Goal: Information Seeking & Learning: Learn about a topic

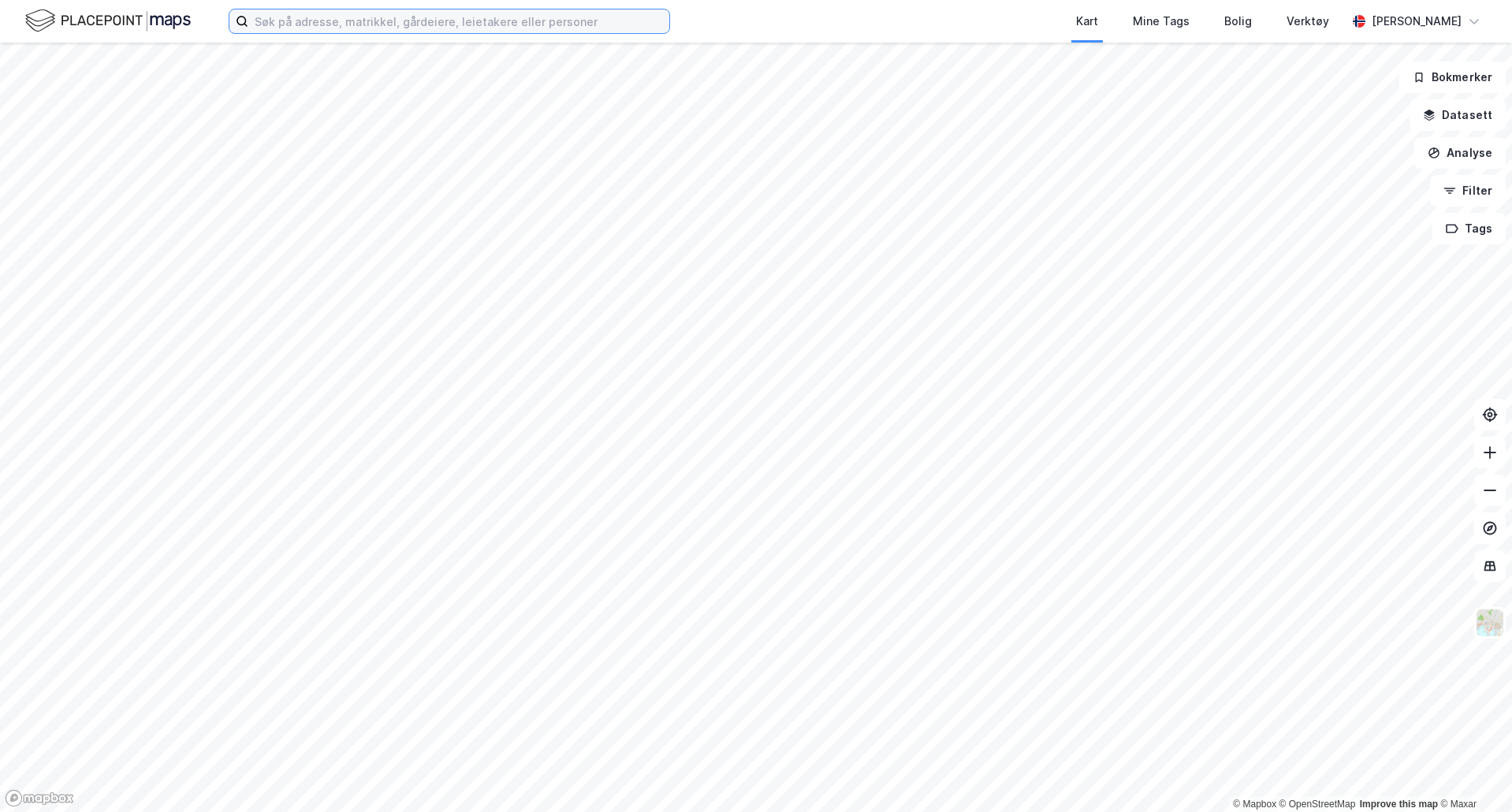
click at [335, 19] on input at bounding box center [459, 21] width 421 height 24
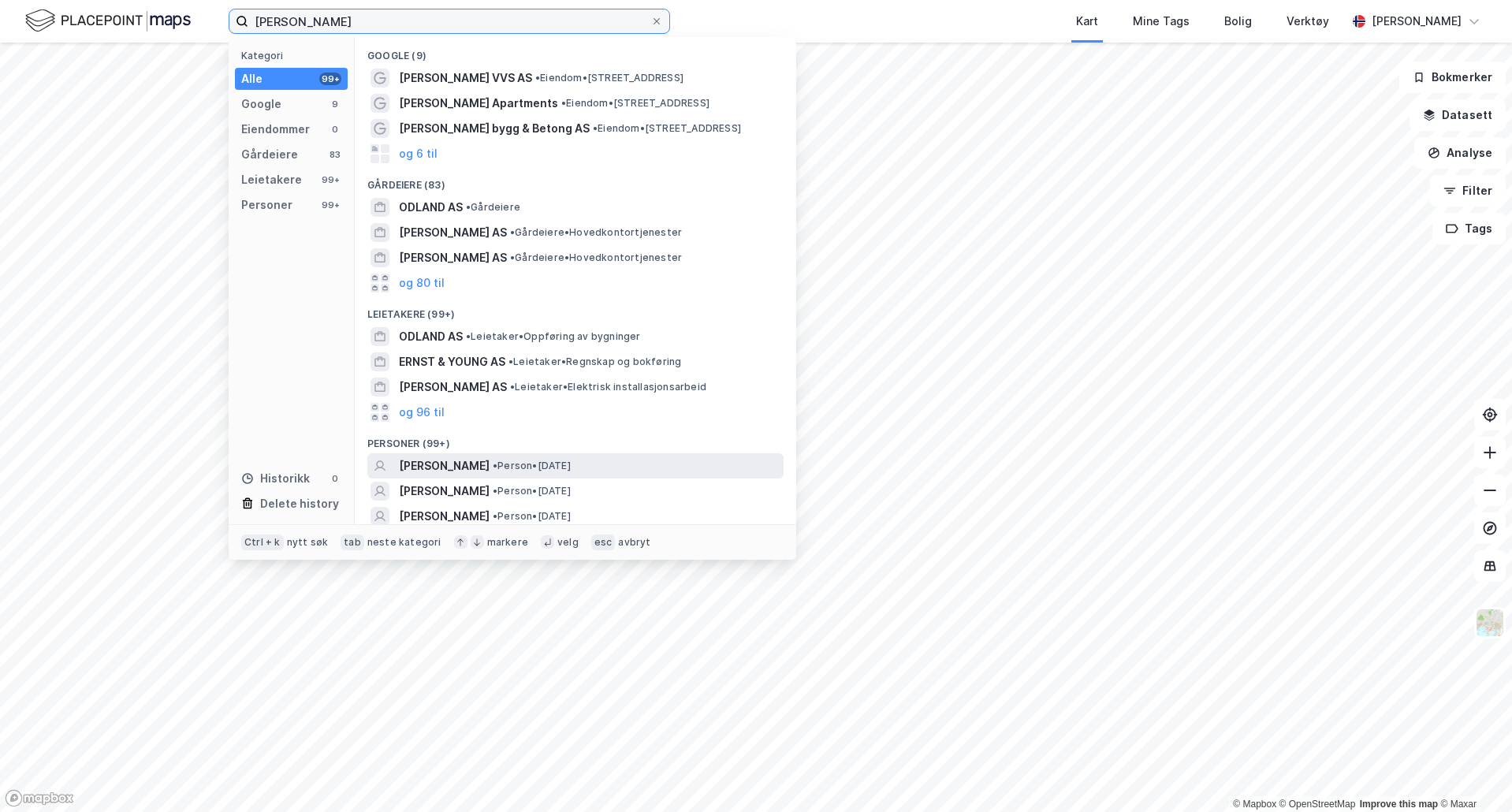
type input "[PERSON_NAME]"
click at [442, 459] on span "[PERSON_NAME]" at bounding box center [444, 465] width 91 height 19
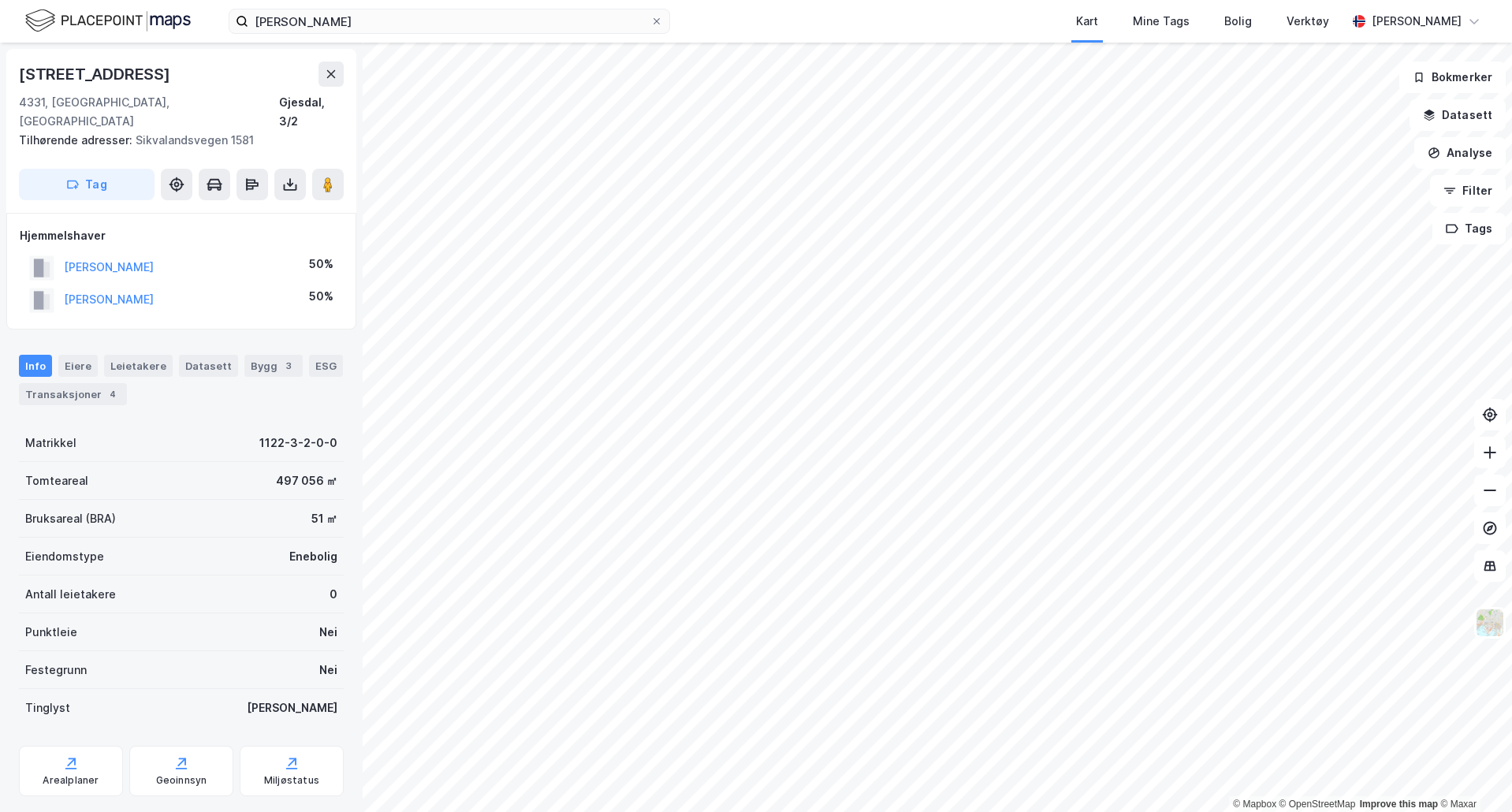
click at [1511, 383] on html "[PERSON_NAME] Kart Mine Tags Bolig Verktøy [PERSON_NAME] © Mapbox © OpenStreetM…" at bounding box center [756, 406] width 1512 height 812
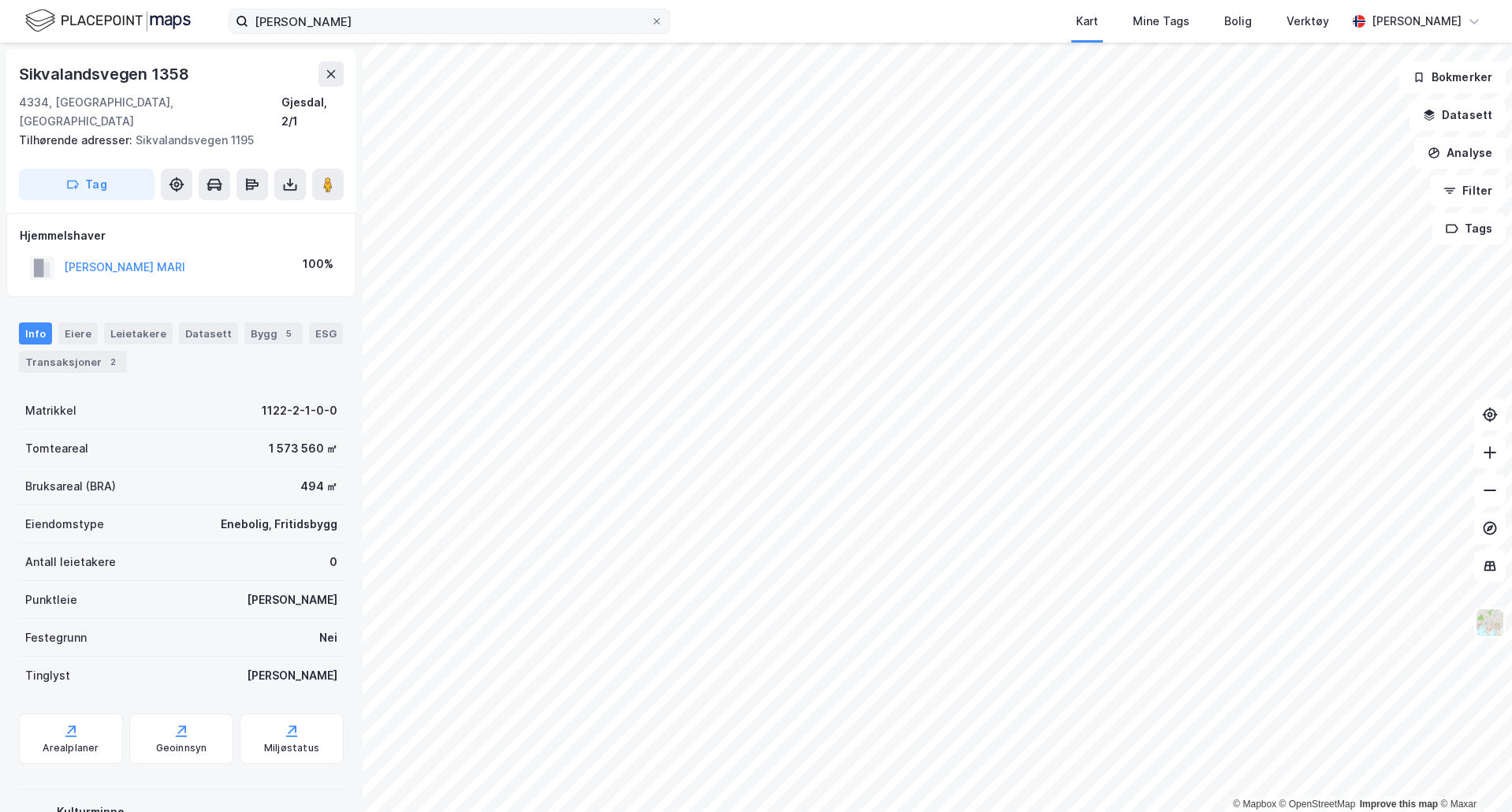
click at [380, 16] on div "[PERSON_NAME] Kart Mine Tags Bolig Verktøy [PERSON_NAME] © Mapbox © OpenStreetM…" at bounding box center [756, 406] width 1512 height 812
